Goal: Task Accomplishment & Management: Use online tool/utility

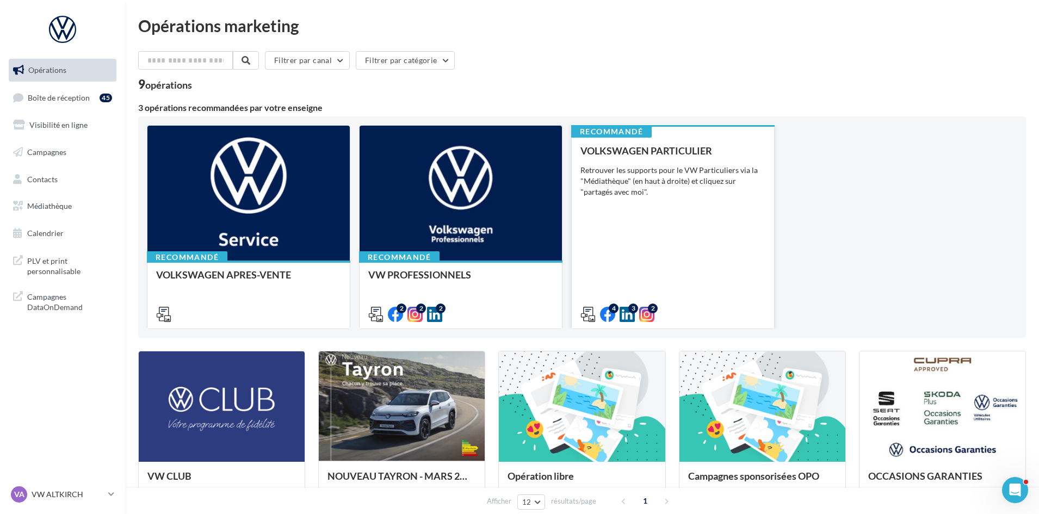
click at [705, 252] on div "VOLKSWAGEN PARTICULIER Retrouver les supports pour le VW Particuliers via la "M…" at bounding box center [673, 232] width 185 height 174
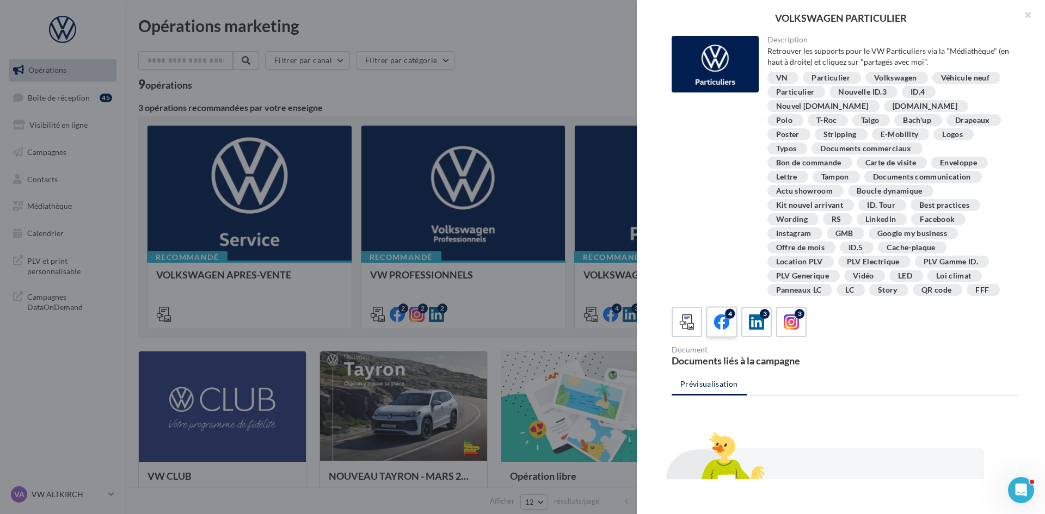
click at [726, 332] on div "4" at bounding box center [722, 322] width 20 height 20
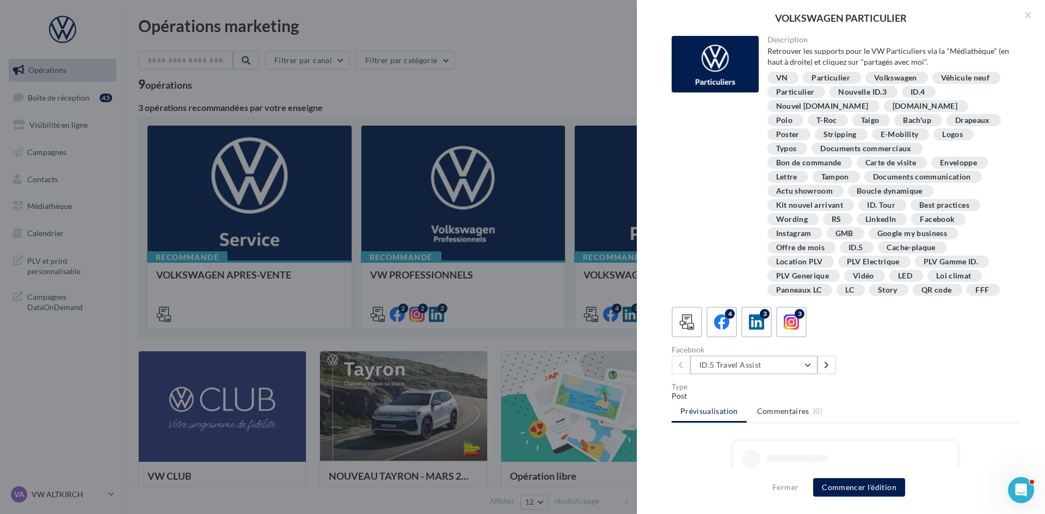
click at [748, 367] on button "ID.5 Travel Assist" at bounding box center [753, 365] width 127 height 18
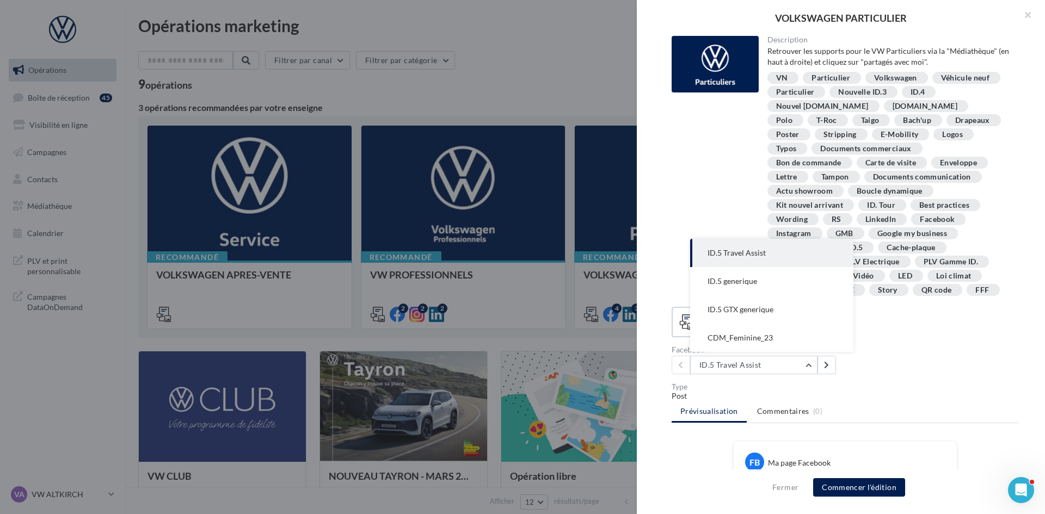
click at [943, 393] on div "Post" at bounding box center [844, 396] width 347 height 11
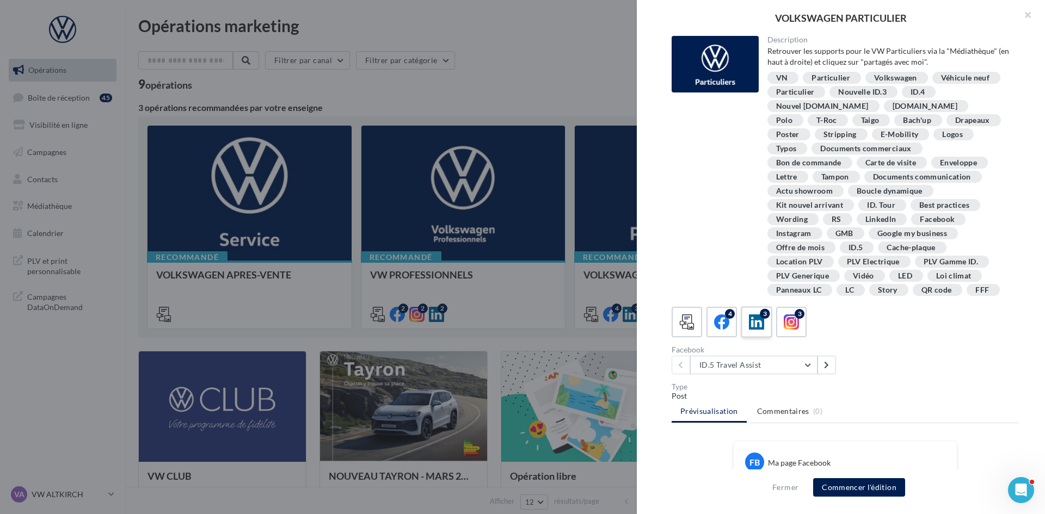
click at [756, 326] on icon at bounding box center [757, 322] width 16 height 16
click at [757, 360] on button "ID.5 generique" at bounding box center [753, 365] width 127 height 18
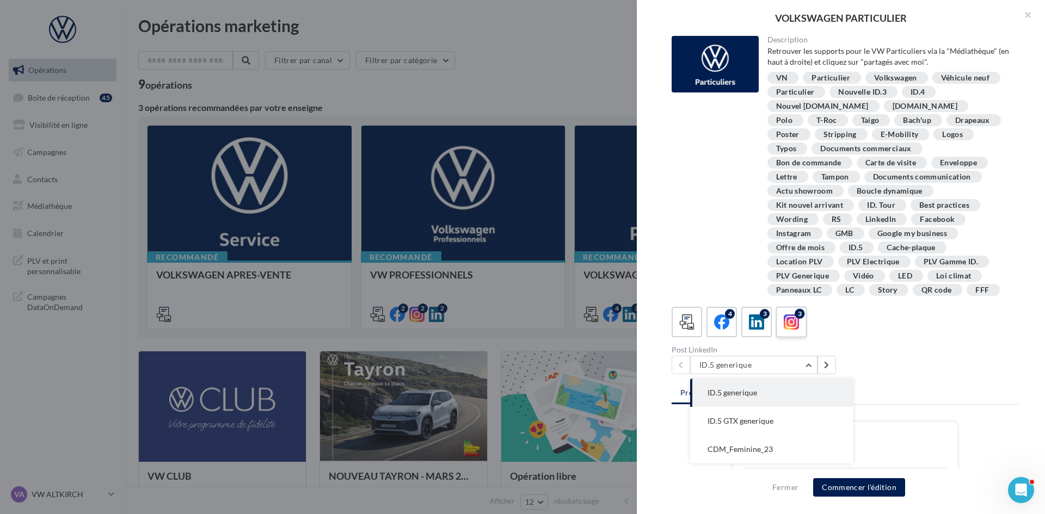
click at [804, 323] on label "3" at bounding box center [790, 321] width 31 height 31
click at [773, 374] on div "Description Retrouver les supports pour le VW Particuliers via la "Médiathèque"…" at bounding box center [845, 257] width 417 height 443
click at [773, 361] on button "ID.5 GTX generique" at bounding box center [753, 365] width 127 height 18
click at [773, 364] on button "ID.5 GTX generique" at bounding box center [753, 365] width 127 height 18
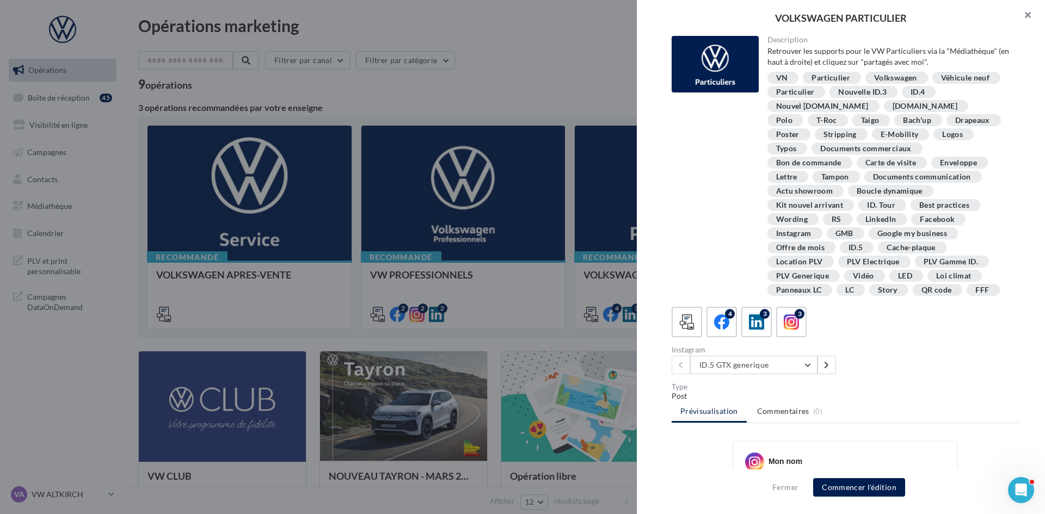
click at [1027, 15] on button "button" at bounding box center [1023, 16] width 44 height 33
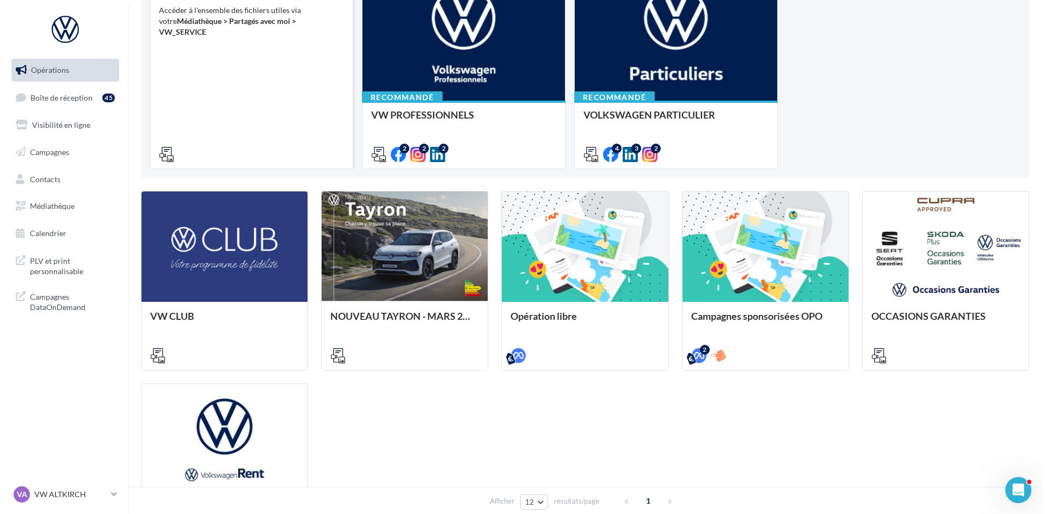
scroll to position [163, 0]
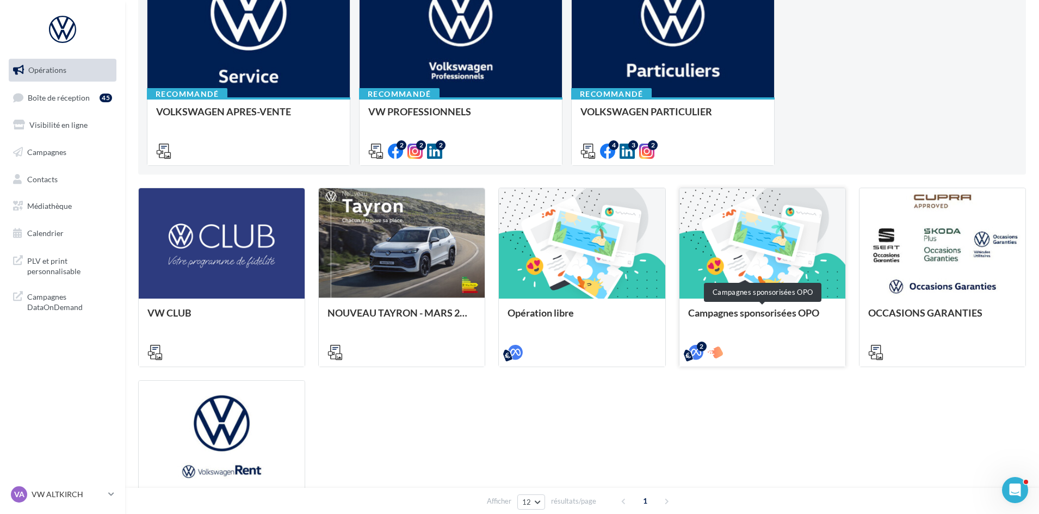
click at [768, 317] on div "Campagnes sponsorisées OPO" at bounding box center [762, 318] width 149 height 22
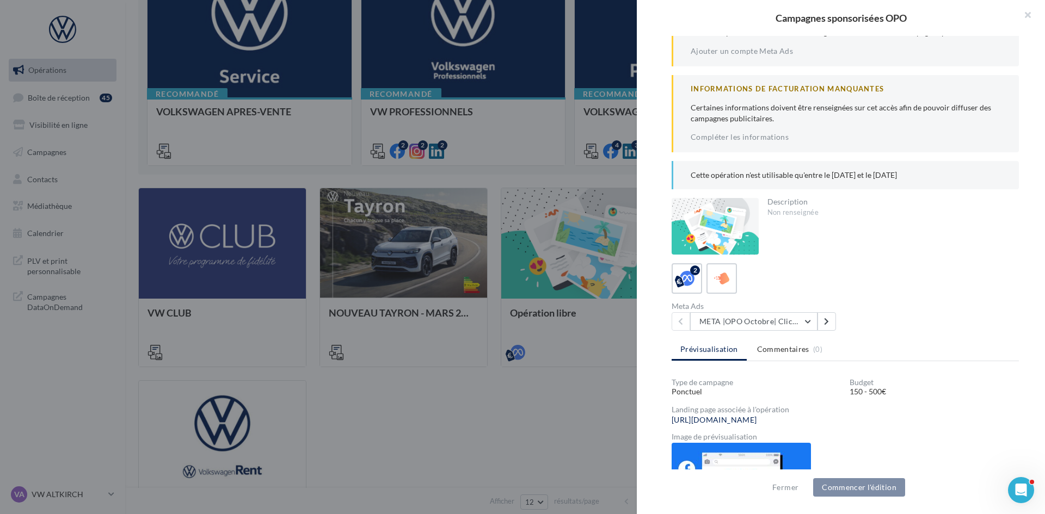
scroll to position [109, 0]
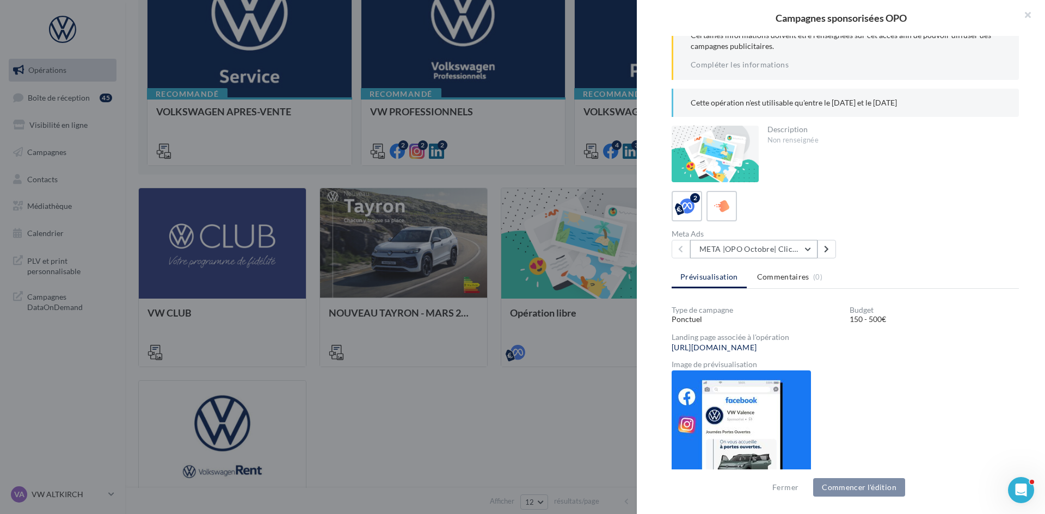
click at [790, 244] on button "META |OPO Octobre| Click To Map" at bounding box center [753, 249] width 127 height 18
click at [882, 256] on div "Meta Ads META |OPO Octobre| Click To Map META |OPO Octobre| Click To Map META |…" at bounding box center [849, 244] width 356 height 28
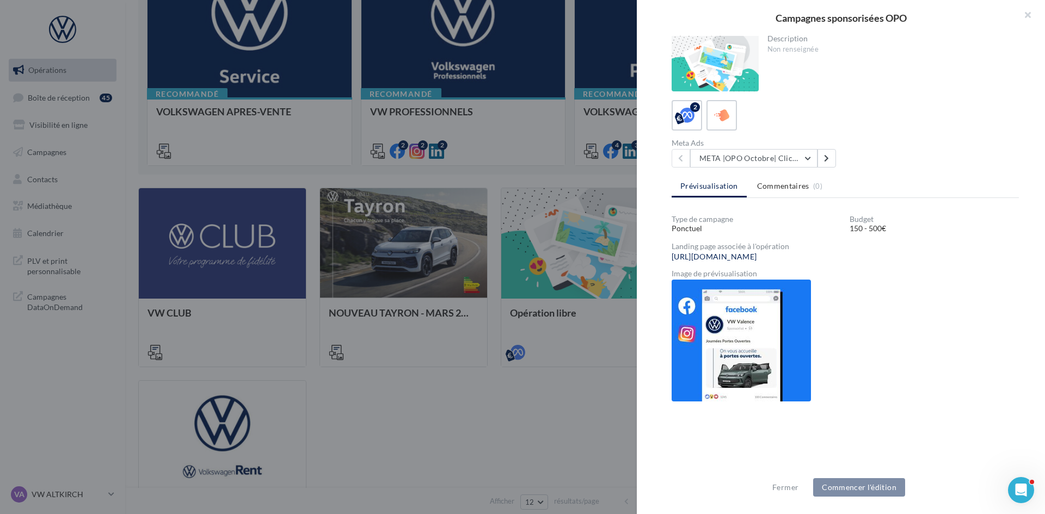
scroll to position [0, 0]
